Goal: Understand process/instructions: Learn how to perform a task or action

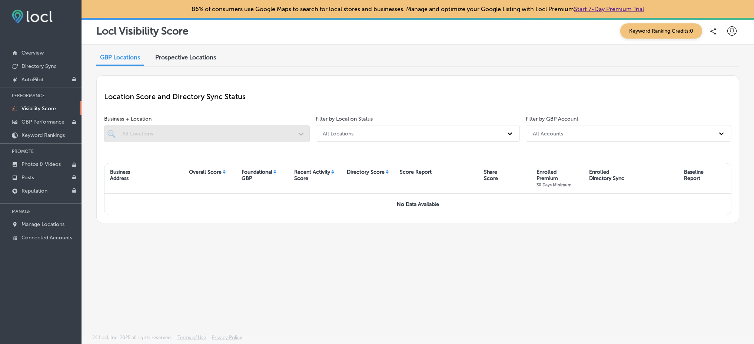
click at [637, 6] on link "Start 7-Day Premium Trial" at bounding box center [609, 9] width 70 height 7
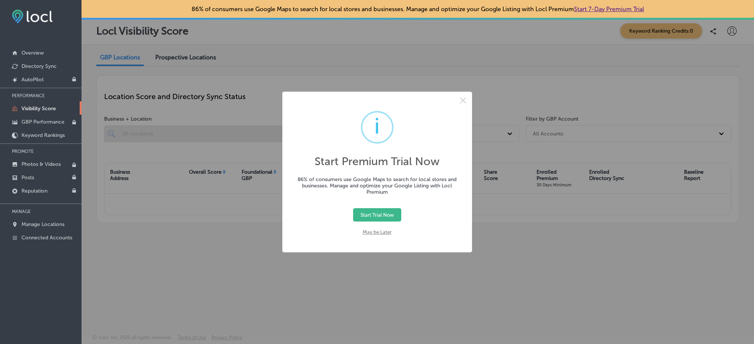
click at [381, 213] on button "Start Trial Now" at bounding box center [377, 214] width 48 height 13
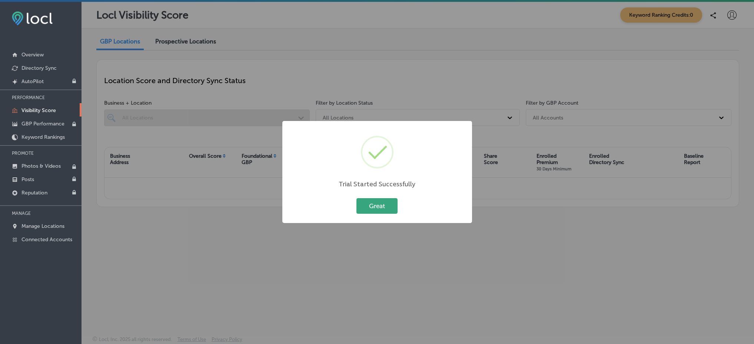
click at [380, 209] on button "Great" at bounding box center [377, 205] width 41 height 15
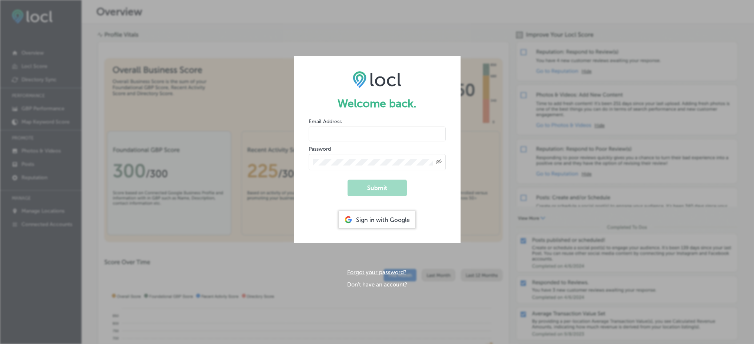
click at [369, 224] on div "Sign in with Google" at bounding box center [377, 219] width 77 height 17
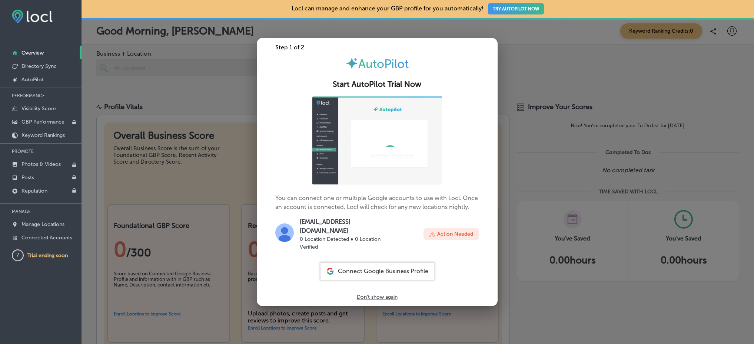
click at [470, 231] on p "Action Needed" at bounding box center [455, 234] width 36 height 8
click at [373, 267] on span "Connect Google Business Profile" at bounding box center [383, 270] width 90 height 7
click at [390, 294] on p "Don't show again" at bounding box center [377, 297] width 41 height 6
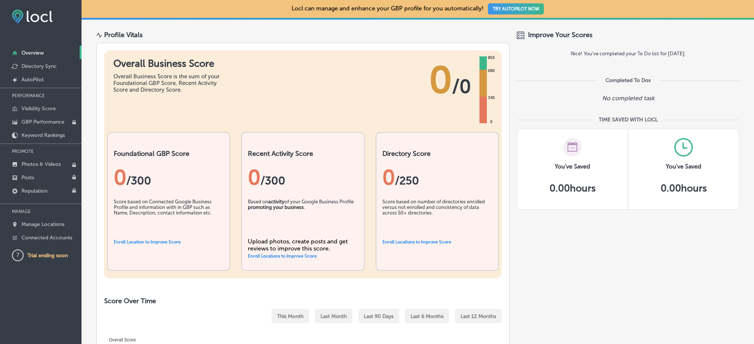
scroll to position [72, 0]
click at [158, 241] on link "Enroll Location to Improve Score" at bounding box center [147, 242] width 67 height 5
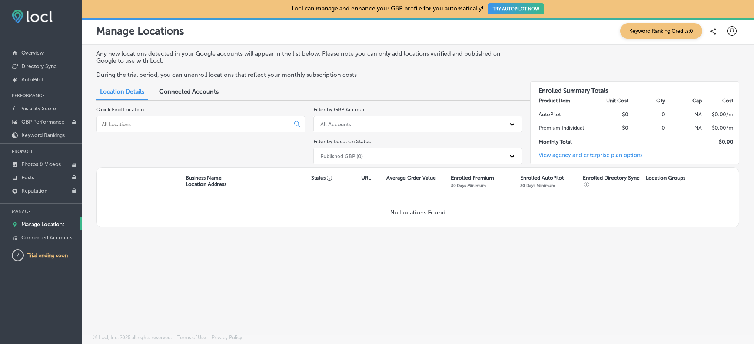
click at [213, 121] on input at bounding box center [194, 124] width 187 height 7
click at [198, 92] on span "Connected Accounts" at bounding box center [188, 91] width 59 height 7
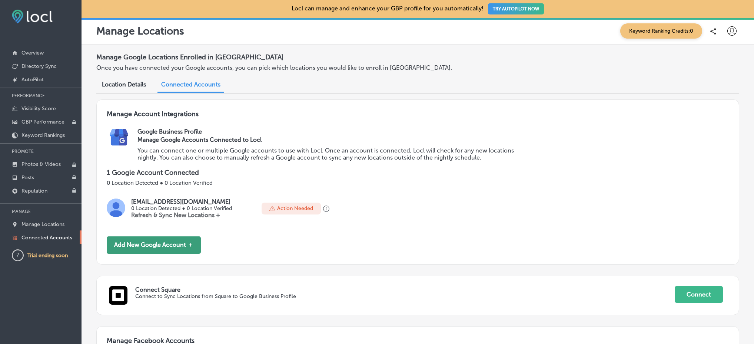
click at [145, 243] on button "Add New Google Account ＋" at bounding box center [154, 244] width 94 height 17
click at [505, 6] on button "TRY AUTOPILOT NOW" at bounding box center [516, 8] width 56 height 11
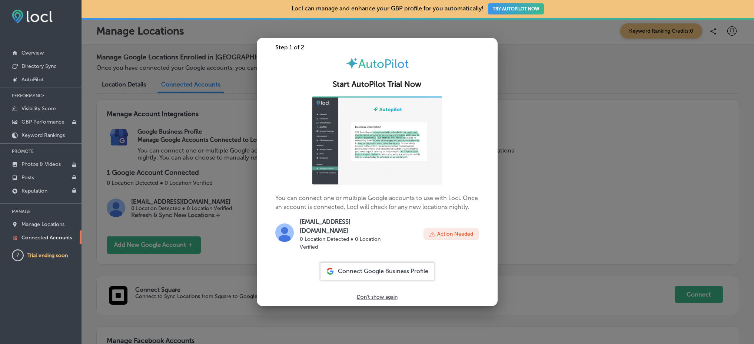
click at [366, 262] on div "Connect Google Business Profile" at bounding box center [377, 270] width 113 height 17
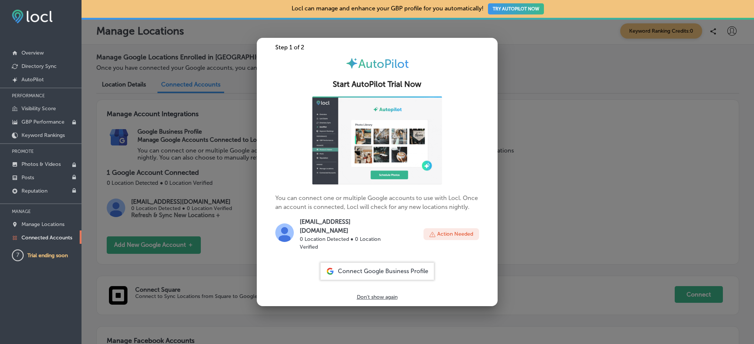
click at [377, 271] on div "Connect Google Business Profile" at bounding box center [377, 270] width 113 height 17
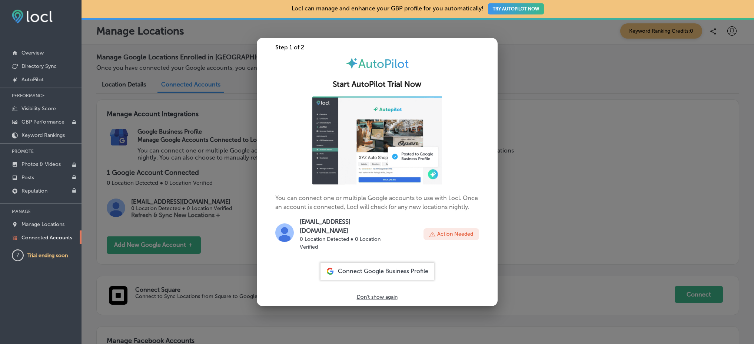
click at [353, 267] on span "Connect Google Business Profile" at bounding box center [383, 270] width 90 height 7
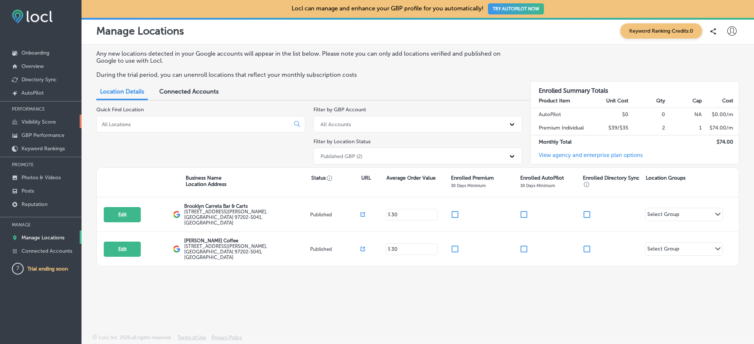
click at [42, 119] on p "Visibility Score" at bounding box center [39, 122] width 34 height 6
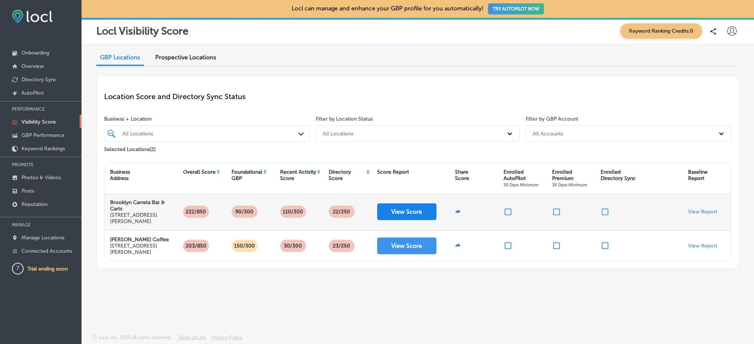
click at [404, 210] on button "View Score" at bounding box center [406, 211] width 59 height 17
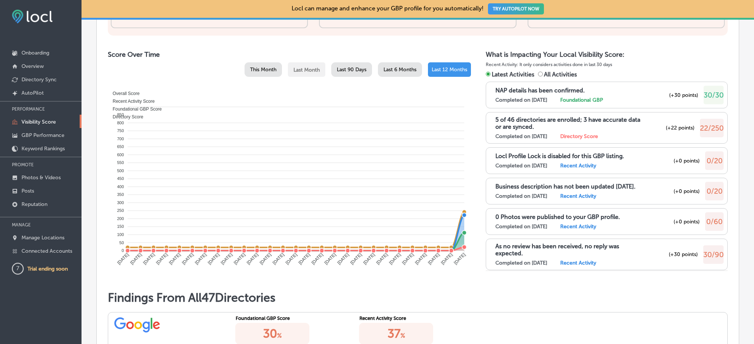
scroll to position [366, 0]
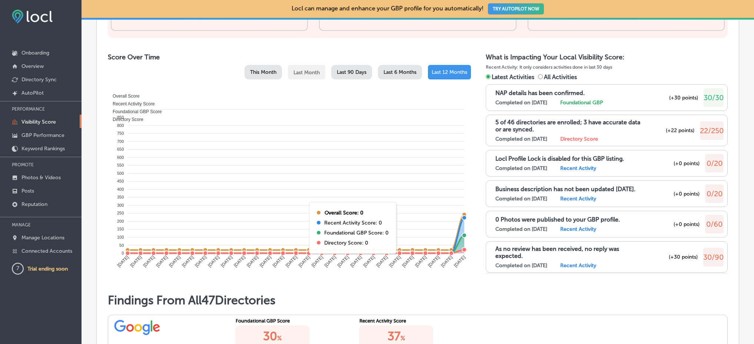
click at [592, 137] on label "Directory Score" at bounding box center [580, 139] width 38 height 6
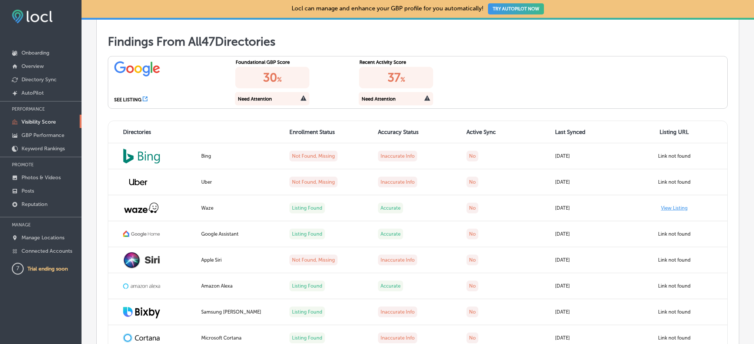
scroll to position [610, 0]
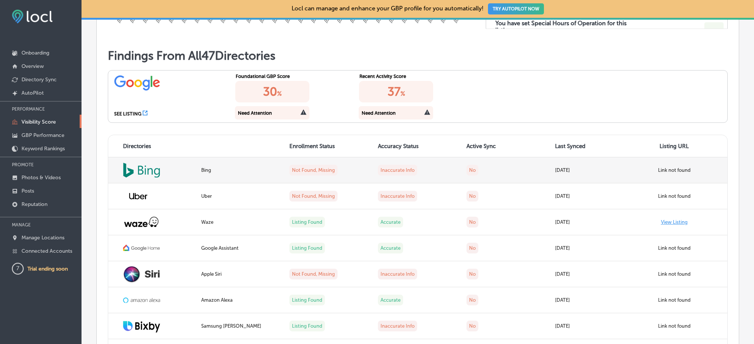
click at [313, 170] on label "Not Found, Missing" at bounding box center [314, 170] width 48 height 11
click at [146, 171] on img at bounding box center [141, 169] width 37 height 15
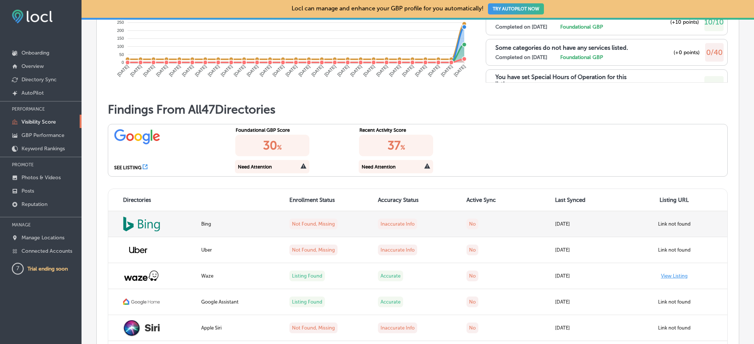
scroll to position [555, 0]
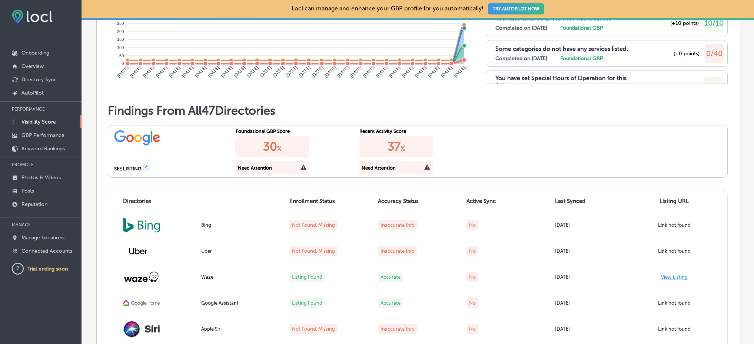
click at [273, 171] on div "Need Attention" at bounding box center [272, 167] width 74 height 13
click at [258, 169] on div "Need Attention" at bounding box center [255, 168] width 34 height 6
click at [136, 168] on div "SEE LISTING" at bounding box center [127, 169] width 27 height 6
click at [274, 169] on div "Need Attention" at bounding box center [272, 167] width 74 height 13
click at [307, 166] on div "Need Attention" at bounding box center [272, 167] width 74 height 13
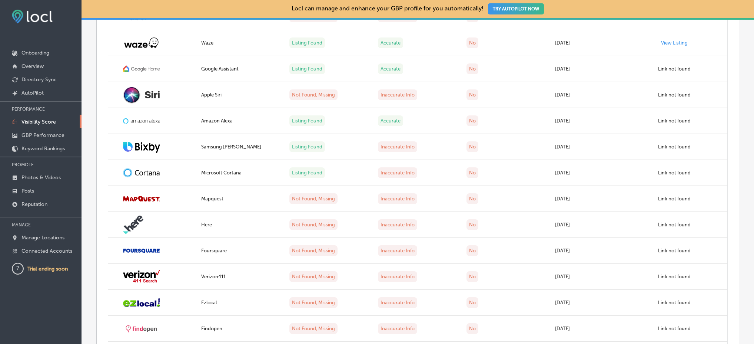
scroll to position [834, 0]
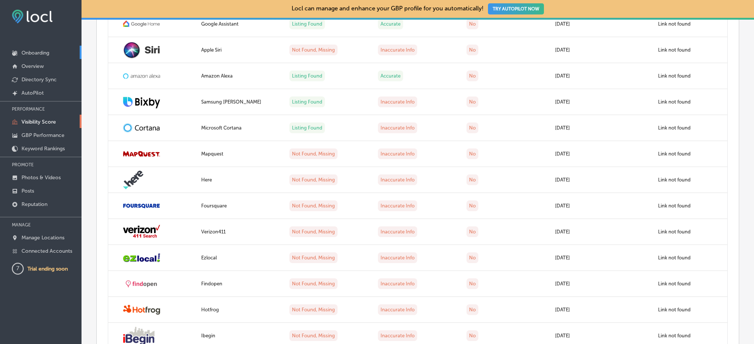
click at [41, 52] on p "Onboarding" at bounding box center [36, 53] width 28 height 6
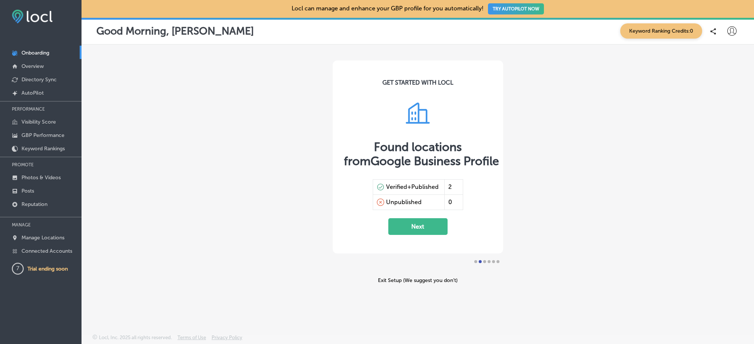
click at [400, 223] on button "Next" at bounding box center [418, 226] width 59 height 17
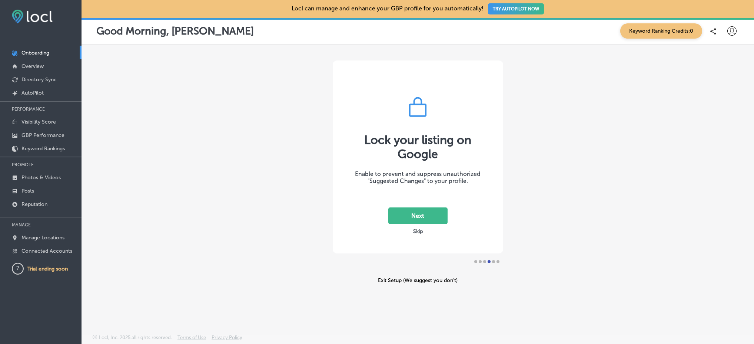
click at [419, 218] on button "Next" at bounding box center [418, 215] width 59 height 17
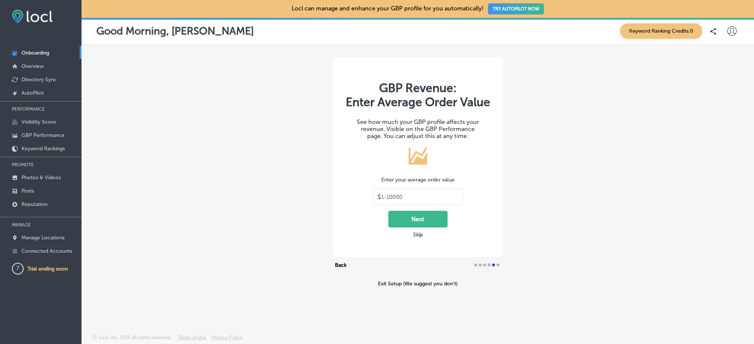
click at [423, 218] on button "Next" at bounding box center [418, 219] width 59 height 17
